Goal: Task Accomplishment & Management: Manage account settings

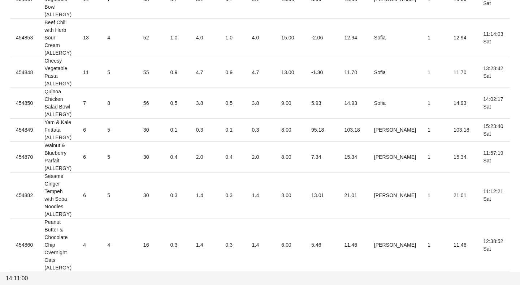
scroll to position [948, 0]
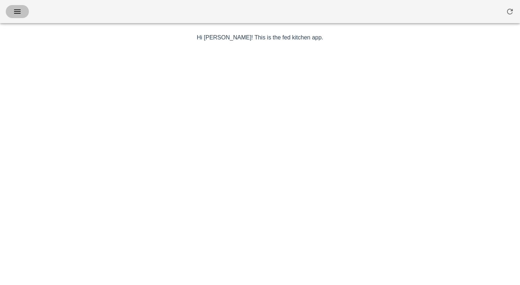
click at [20, 14] on icon "button" at bounding box center [17, 11] width 9 height 9
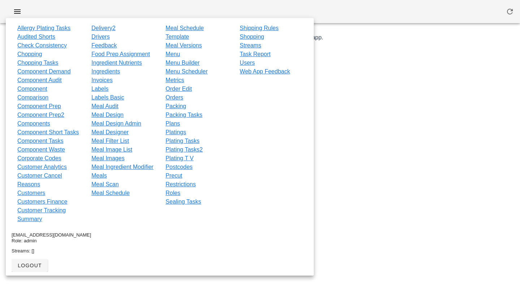
click at [245, 13] on div at bounding box center [260, 11] width 520 height 23
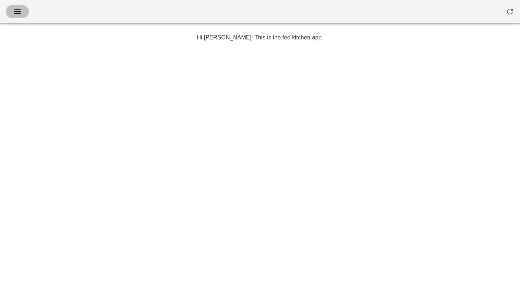
click at [19, 10] on icon "button" at bounding box center [17, 11] width 9 height 9
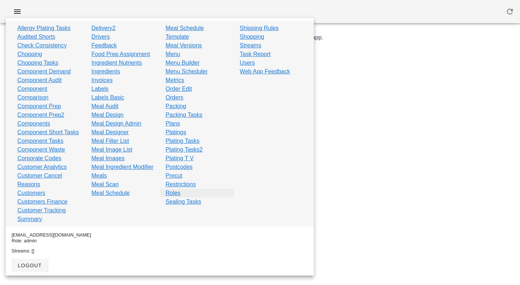
click at [176, 190] on link "Roles" at bounding box center [173, 193] width 15 height 9
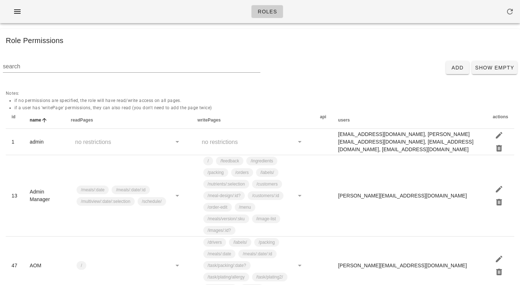
click at [163, 101] on li "if no permissions are specified, the role will have read/write access on all pa…" at bounding box center [264, 100] width 500 height 7
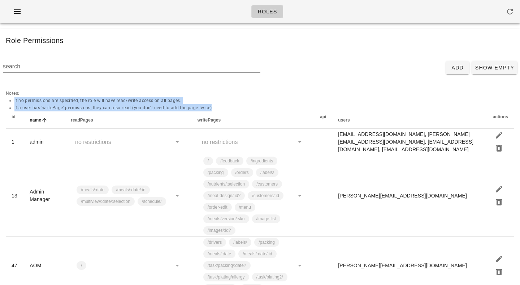
drag, startPoint x: 163, startPoint y: 101, endPoint x: 163, endPoint y: 106, distance: 5.4
click at [163, 106] on ul "if no permissions are specified, the role will have read/write access on all pa…" at bounding box center [260, 104] width 509 height 14
click at [163, 106] on li "if a user has 'writePage' permissions, they can also read (you don't need to ad…" at bounding box center [264, 107] width 500 height 7
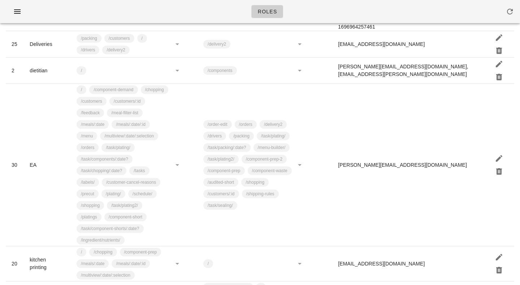
scroll to position [362, 0]
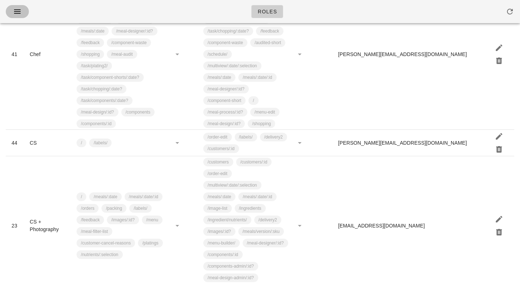
click at [18, 13] on icon "button" at bounding box center [17, 11] width 9 height 9
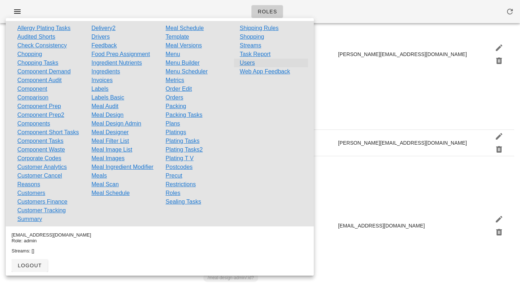
click at [249, 66] on link "Users" at bounding box center [247, 63] width 15 height 9
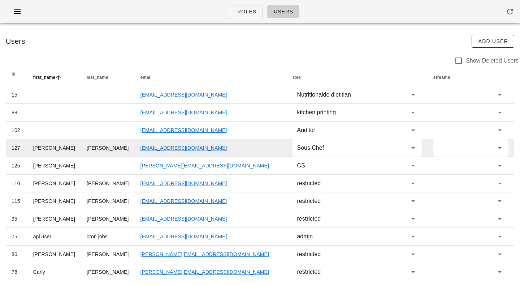
click at [201, 150] on td "adamlmtaylor@yahoo.ca" at bounding box center [211, 148] width 152 height 18
click at [44, 145] on td "Adam" at bounding box center [53, 148] width 53 height 18
click at [89, 146] on td "Taylor" at bounding box center [107, 148] width 53 height 18
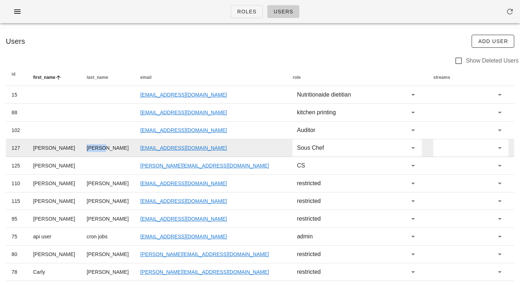
click at [89, 146] on td "Taylor" at bounding box center [107, 148] width 53 height 18
drag, startPoint x: 89, startPoint y: 146, endPoint x: 215, endPoint y: 151, distance: 126.9
click at [215, 151] on tr "127 Adam Taylor adamlmtaylor@yahoo.ca Sous Chef" at bounding box center [260, 148] width 509 height 18
click at [215, 151] on td "adamlmtaylor@yahoo.ca" at bounding box center [211, 148] width 152 height 18
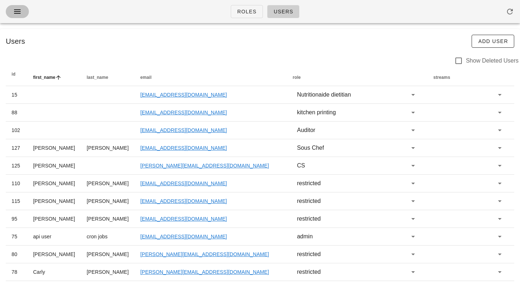
click at [20, 10] on icon "button" at bounding box center [17, 11] width 9 height 9
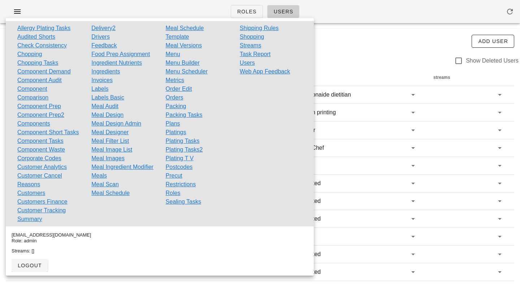
click at [363, 30] on div "Users Add User" at bounding box center [260, 41] width 520 height 25
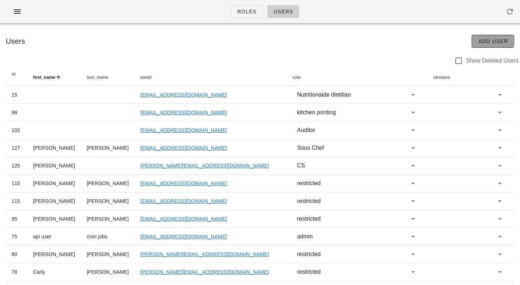
click at [499, 40] on span "Add User" at bounding box center [493, 41] width 30 height 6
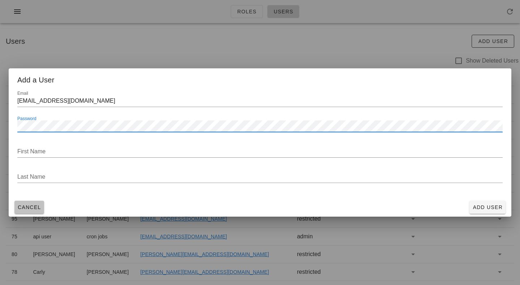
click at [36, 207] on span "Cancel" at bounding box center [29, 207] width 24 height 6
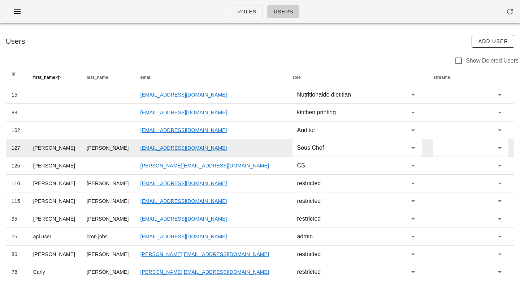
click at [27, 151] on td "127" at bounding box center [17, 148] width 22 height 18
drag, startPoint x: 199, startPoint y: 149, endPoint x: 137, endPoint y: 149, distance: 62.5
click at [137, 149] on td "adamlmtaylor@yahoo.ca" at bounding box center [211, 148] width 152 height 18
copy link "adamlmtaylor@yahoo.ca"
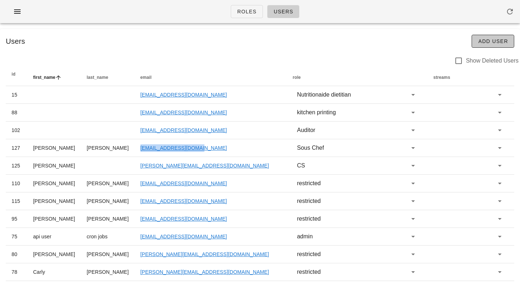
click at [493, 41] on span "Add User" at bounding box center [493, 41] width 30 height 6
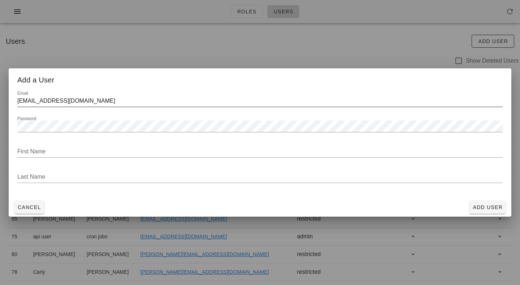
click at [177, 103] on input "[EMAIL_ADDRESS][DOMAIN_NAME]" at bounding box center [260, 101] width 486 height 12
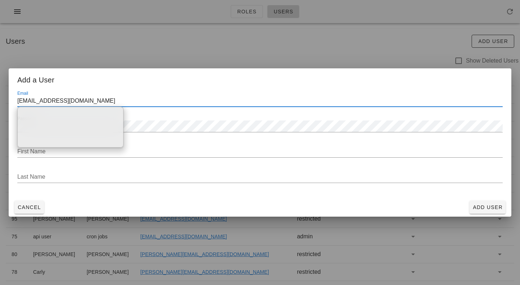
click at [177, 103] on input "[EMAIL_ADDRESS][DOMAIN_NAME]" at bounding box center [260, 101] width 486 height 12
paste input "adamlmtaylor@yahoo.ca"
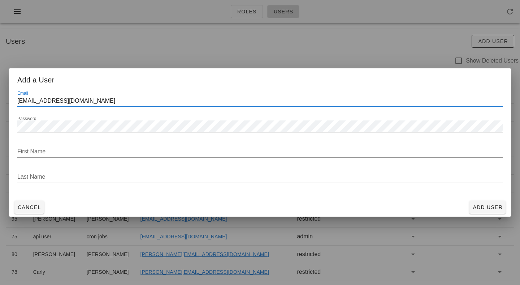
type input "adamlmtaylor@yahoo.ca"
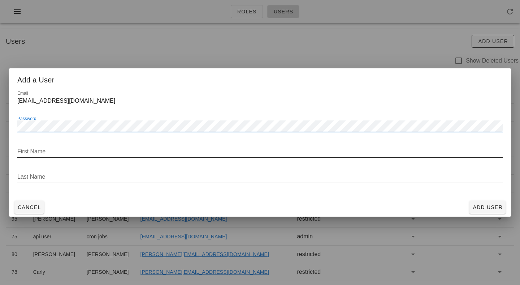
click at [231, 147] on input "First Name" at bounding box center [260, 152] width 486 height 12
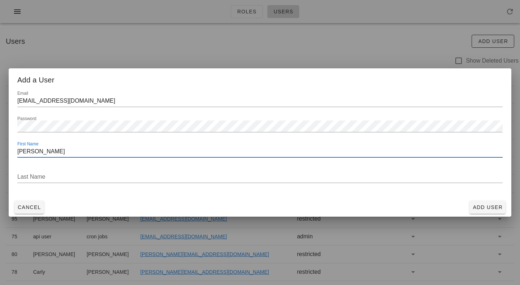
type input "Adam"
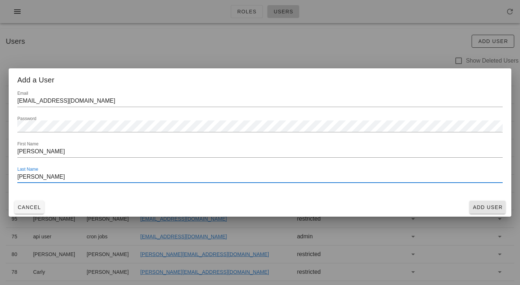
type input "Taylor"
click at [475, 210] on span "Add User" at bounding box center [488, 207] width 30 height 6
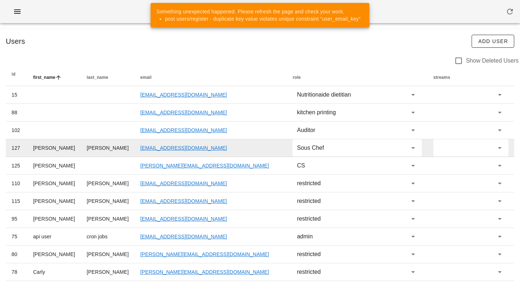
click at [228, 148] on td "adamlmtaylor@yahoo.ca" at bounding box center [211, 148] width 152 height 18
click at [326, 146] on input "text" at bounding box center [367, 148] width 82 height 12
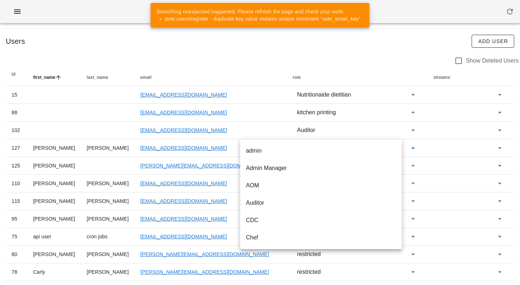
click at [312, 56] on div at bounding box center [227, 61] width 453 height 24
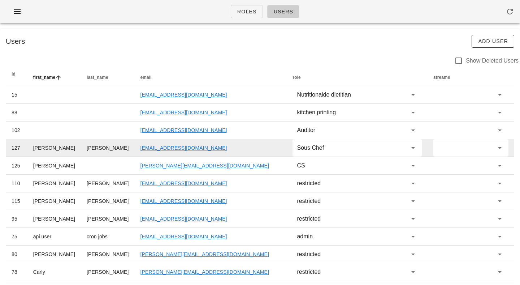
click at [46, 148] on td "Adam" at bounding box center [53, 148] width 53 height 18
click at [486, 148] on input "text" at bounding box center [465, 148] width 55 height 12
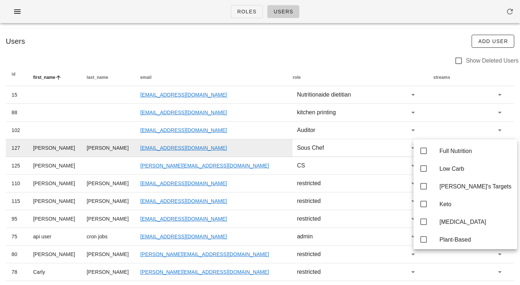
click at [409, 150] on icon at bounding box center [413, 147] width 9 height 9
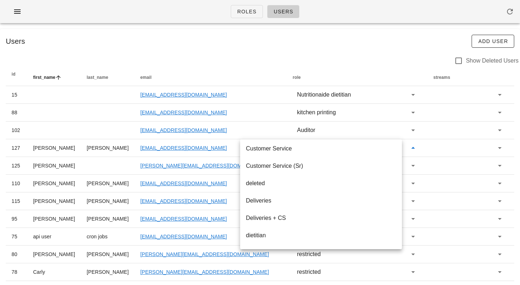
scroll to position [434, 0]
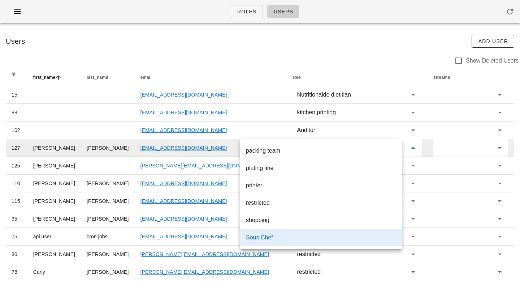
click at [179, 139] on td "adamlmtaylor@yahoo.ca" at bounding box center [211, 148] width 152 height 18
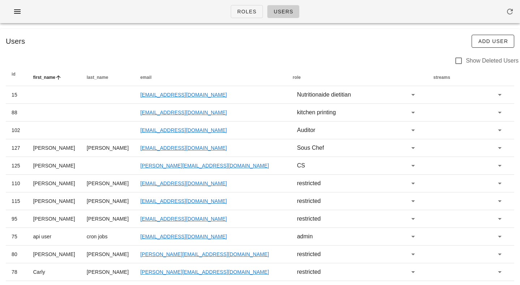
click at [147, 57] on div at bounding box center [227, 61] width 453 height 24
click at [242, 46] on div "Users Add User" at bounding box center [260, 41] width 520 height 25
